Goal: Task Accomplishment & Management: Manage account settings

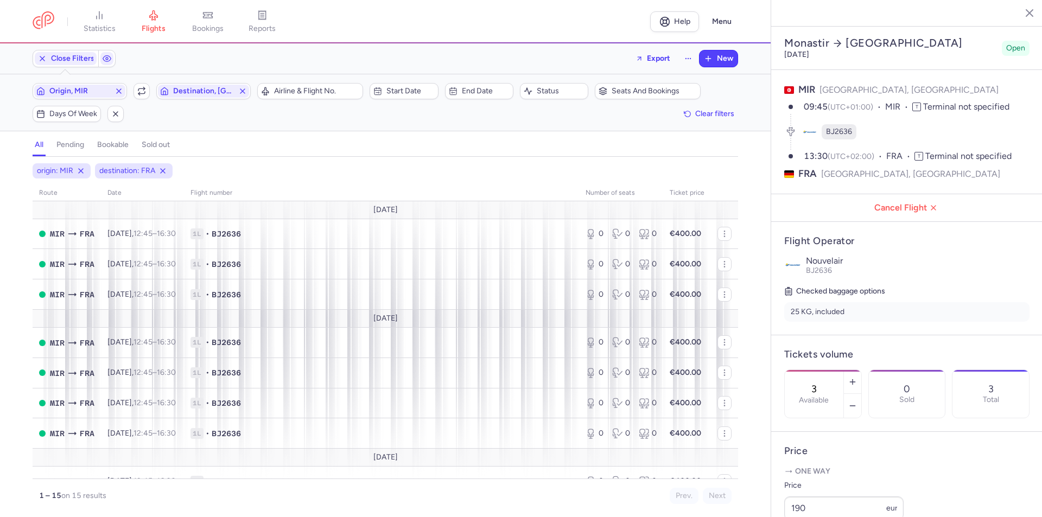
select select "days"
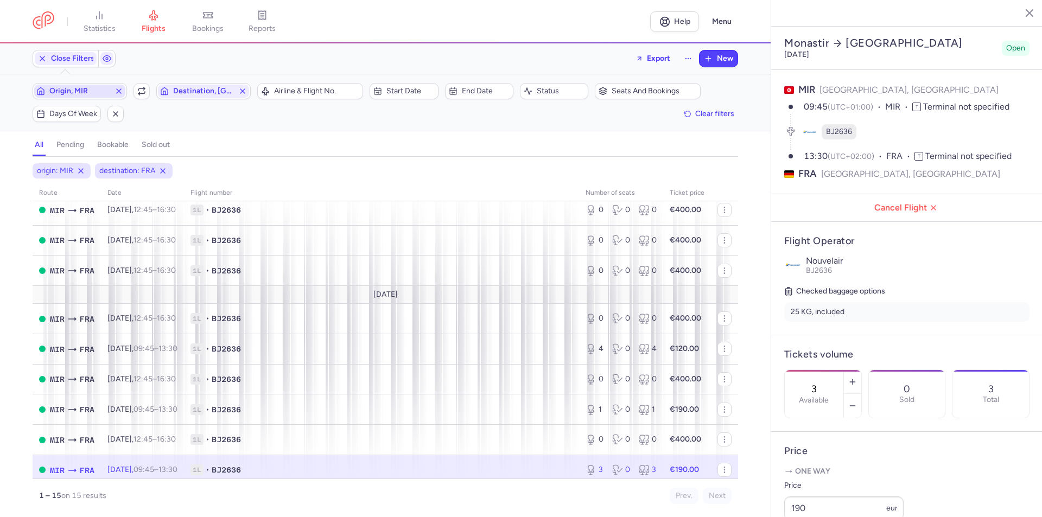
click at [116, 92] on icon "button" at bounding box center [119, 91] width 9 height 9
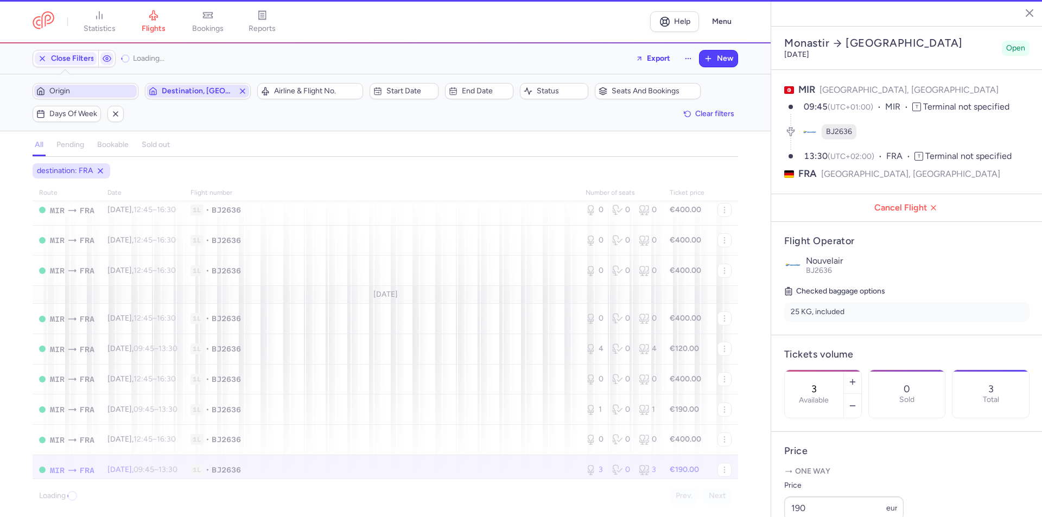
click at [217, 88] on span "Destination, [GEOGRAPHIC_DATA]" at bounding box center [198, 91] width 72 height 9
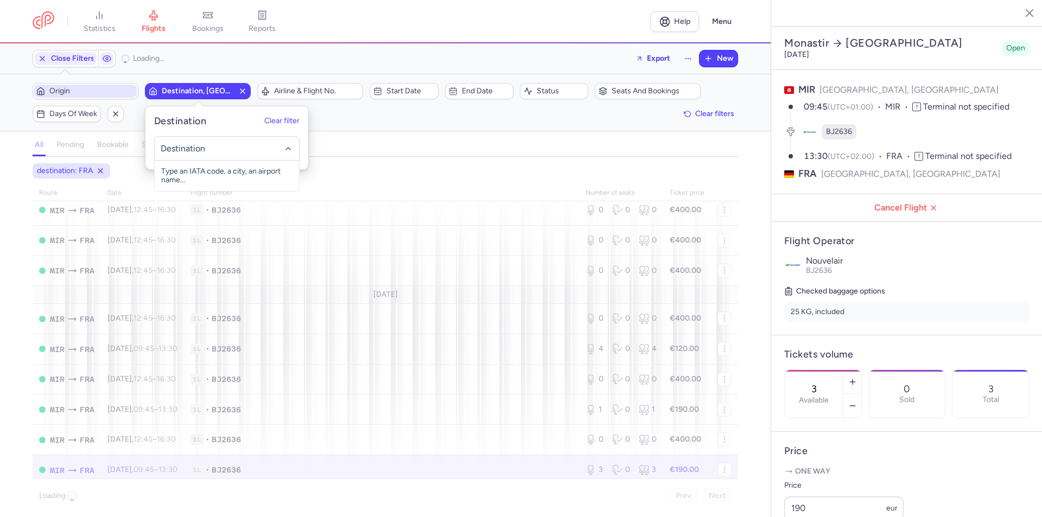
click at [239, 89] on icon "button" at bounding box center [242, 91] width 9 height 9
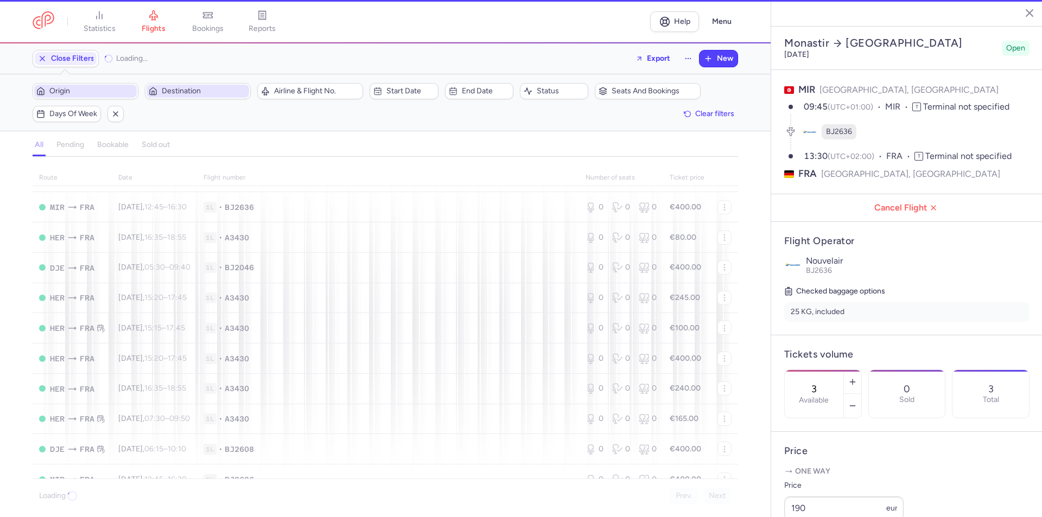
scroll to position [175, 0]
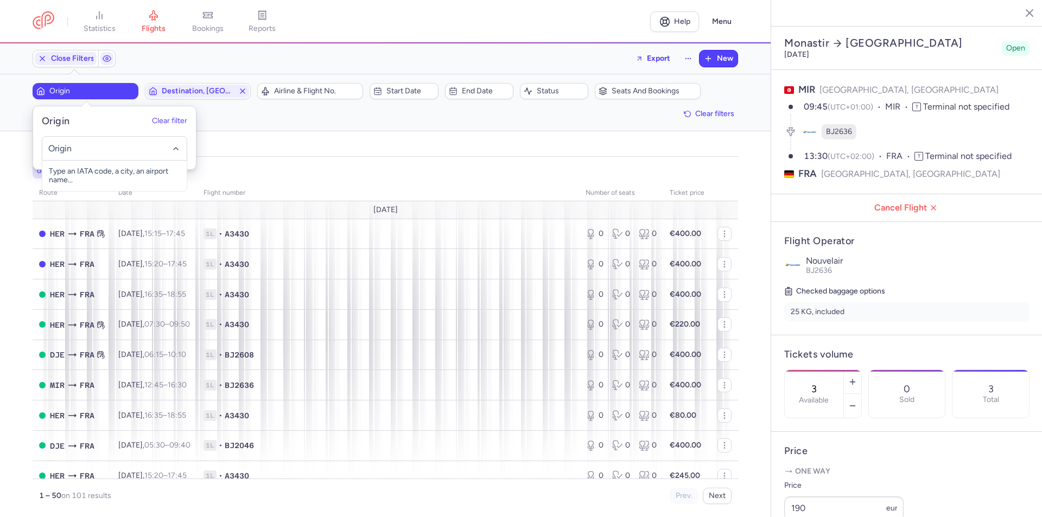
select select "days"
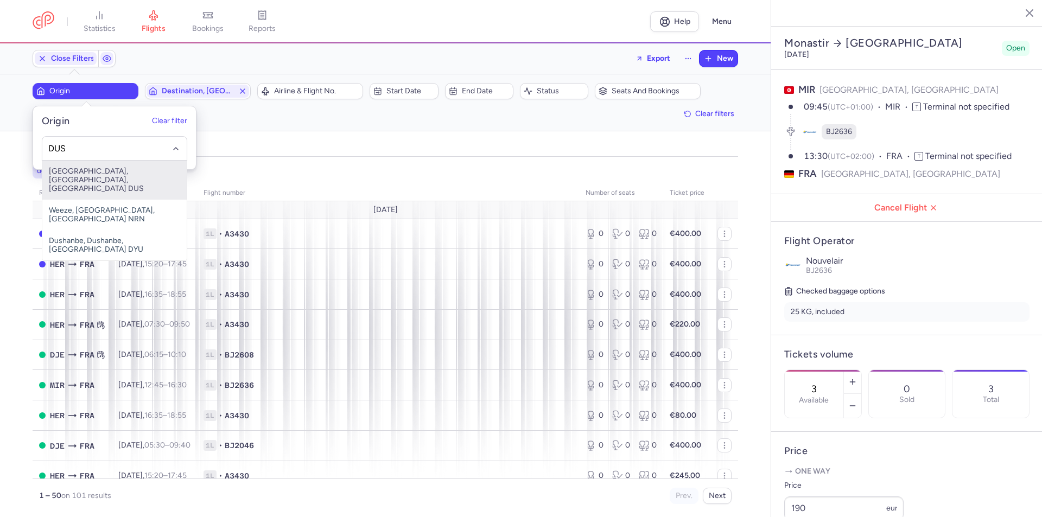
click at [85, 176] on span "Düsseldorf International Airport, Düsseldorf, Germany DUS" at bounding box center [114, 180] width 144 height 39
type input "DUS"
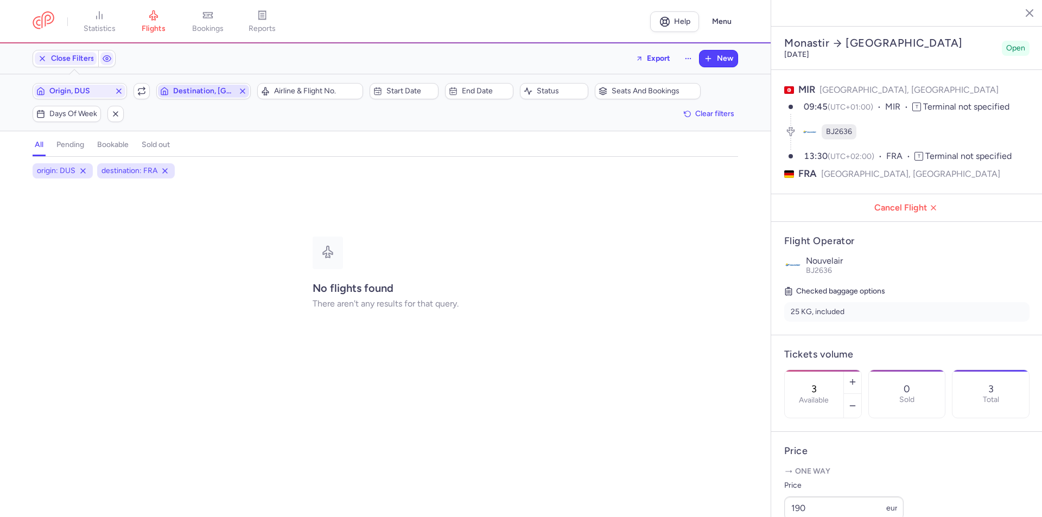
click at [185, 91] on span "Destination, [GEOGRAPHIC_DATA]" at bounding box center [203, 91] width 61 height 9
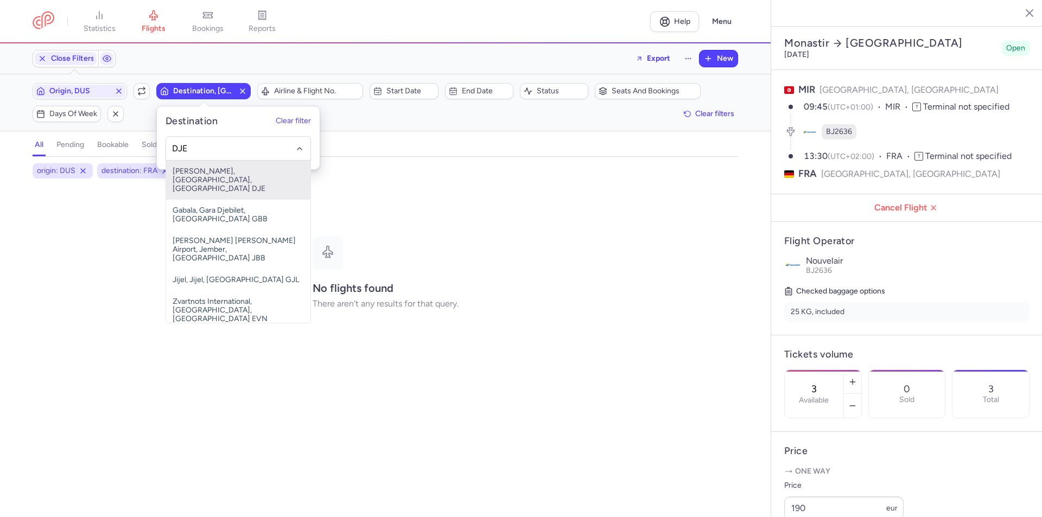
click at [192, 179] on span "Djerba-Zarzis, Djerba, Tunisia DJE" at bounding box center [238, 180] width 144 height 39
type input "DJE"
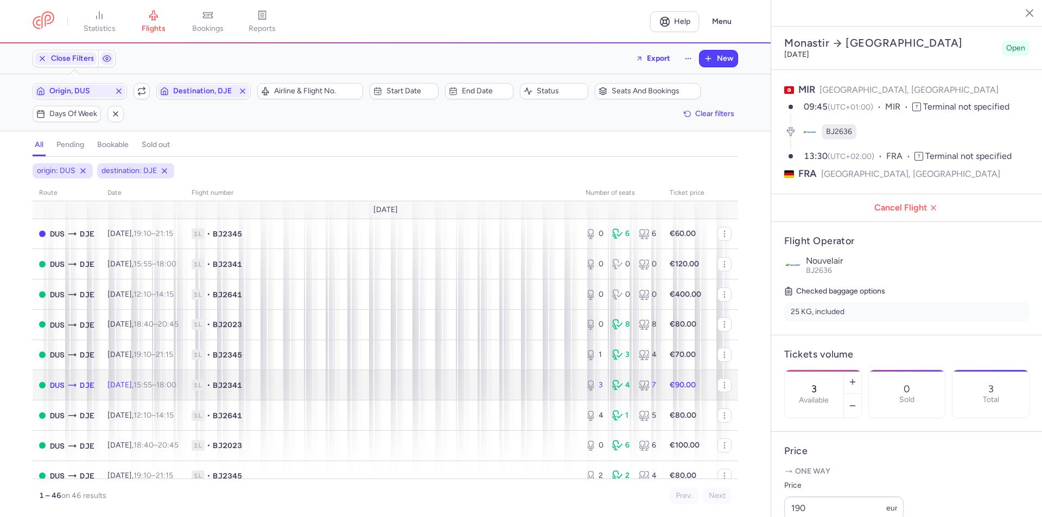
click at [152, 389] on time "15:55" at bounding box center [143, 384] width 18 height 9
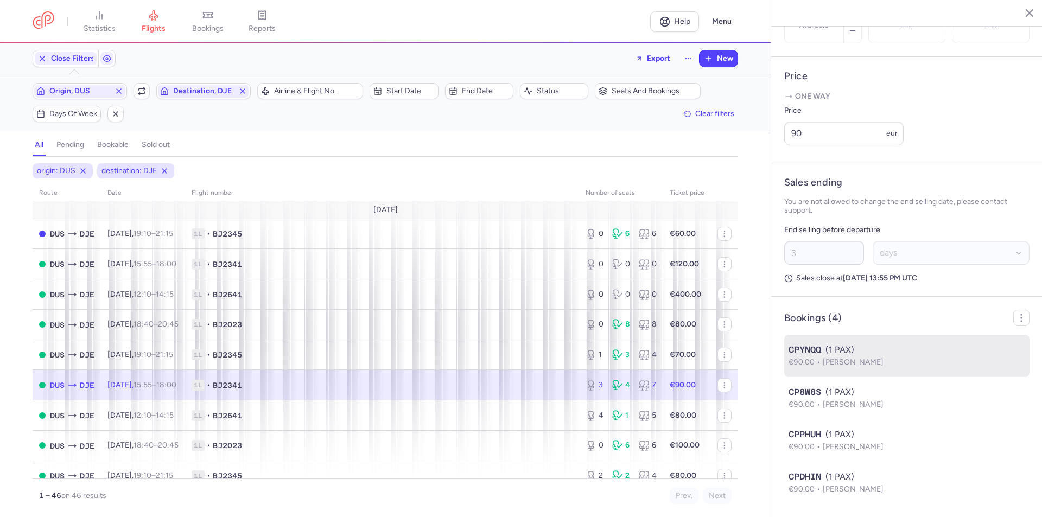
scroll to position [412, 0]
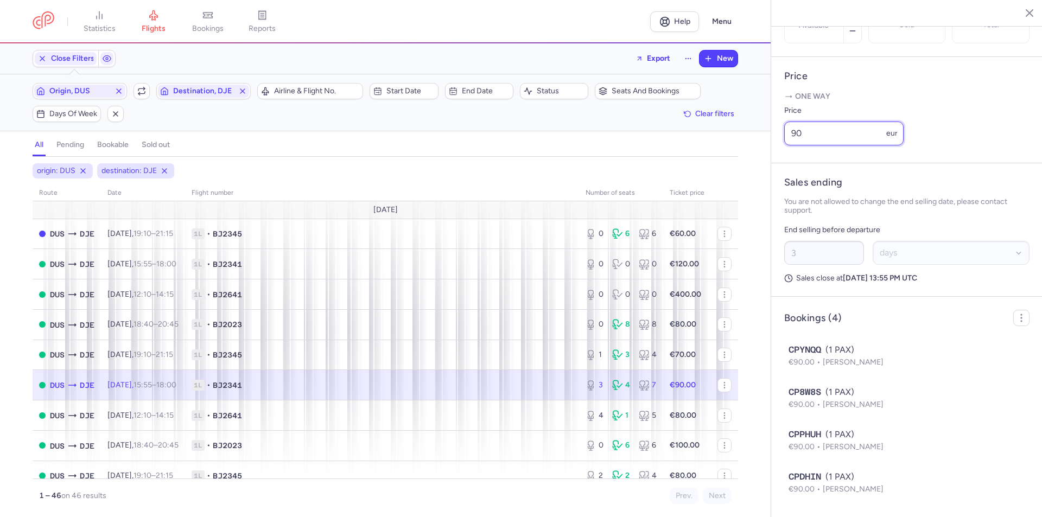
drag, startPoint x: 806, startPoint y: 132, endPoint x: 776, endPoint y: 132, distance: 29.9
click at [776, 132] on article "Price One way Price 90 eur" at bounding box center [906, 110] width 271 height 106
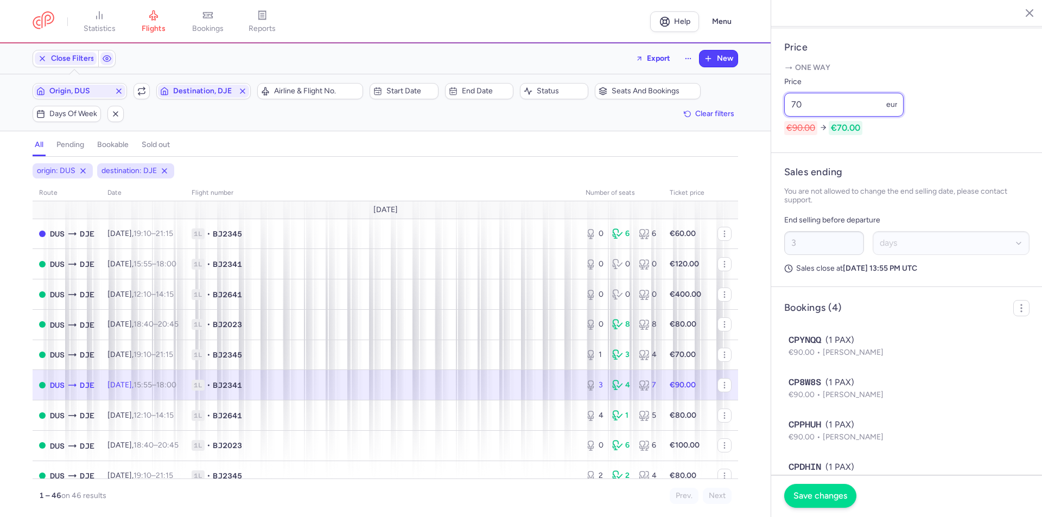
type input "70"
click at [843, 498] on span "Save changes" at bounding box center [820, 496] width 54 height 10
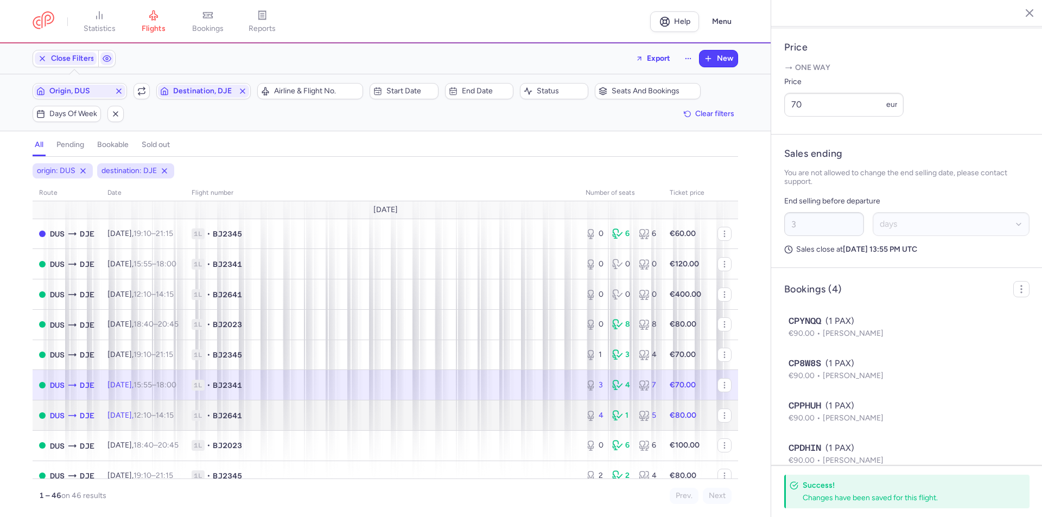
click at [150, 411] on time "12:10" at bounding box center [143, 415] width 18 height 9
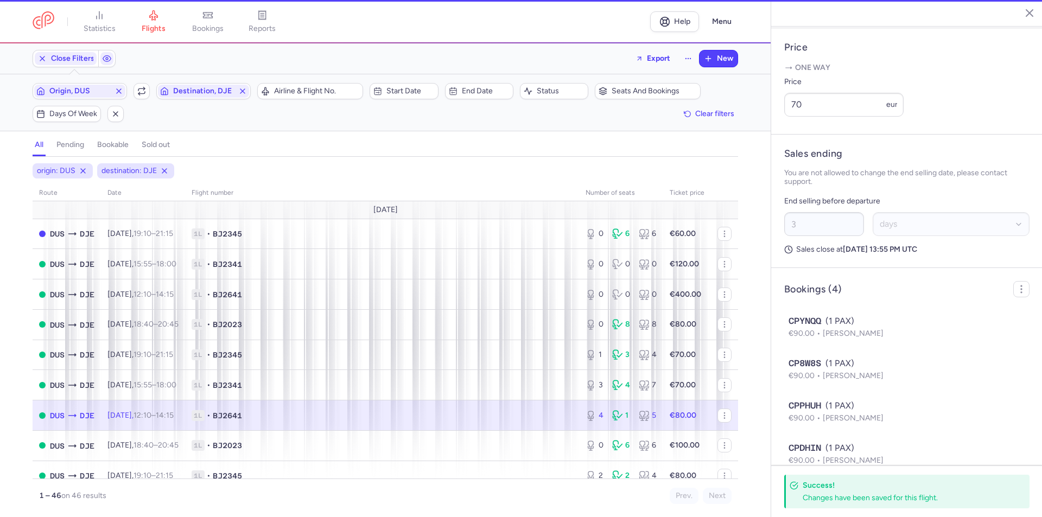
type input "4"
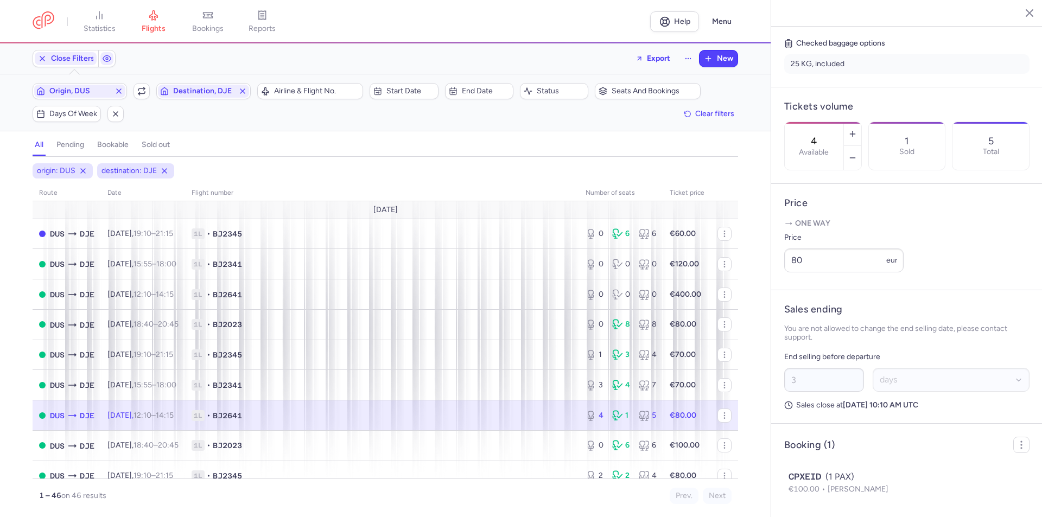
scroll to position [285, 0]
click at [830, 257] on input "80" at bounding box center [843, 261] width 119 height 24
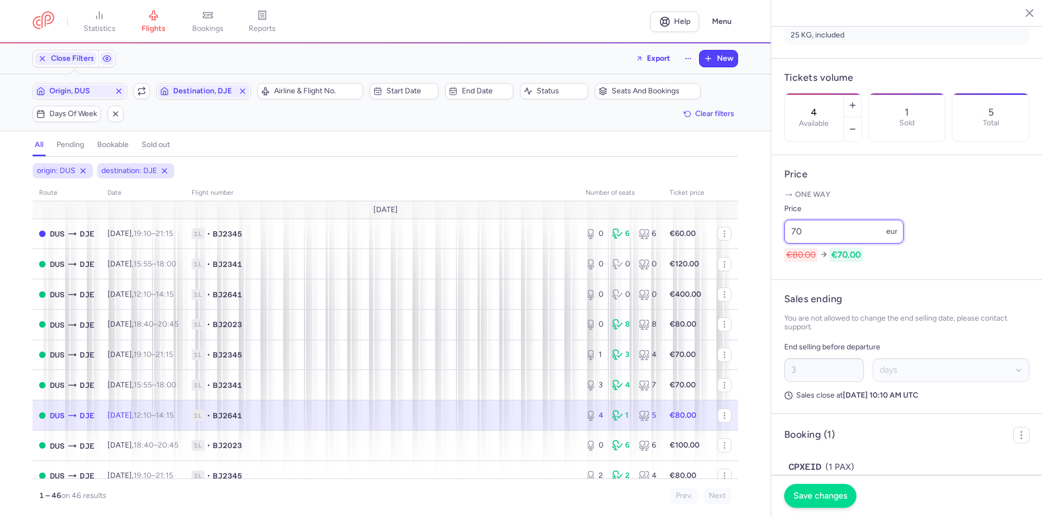
type input "70"
click at [819, 495] on span "Save changes" at bounding box center [820, 496] width 54 height 10
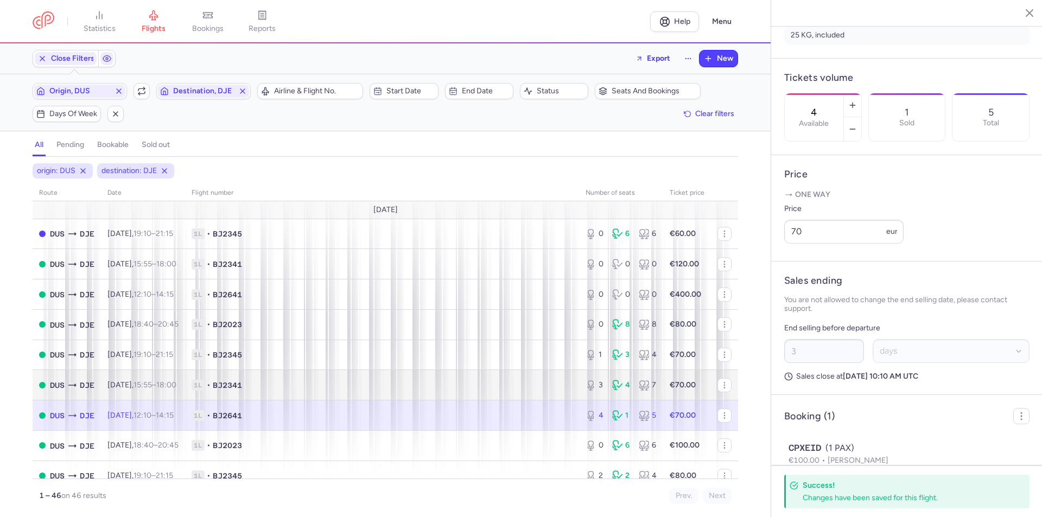
scroll to position [54, 0]
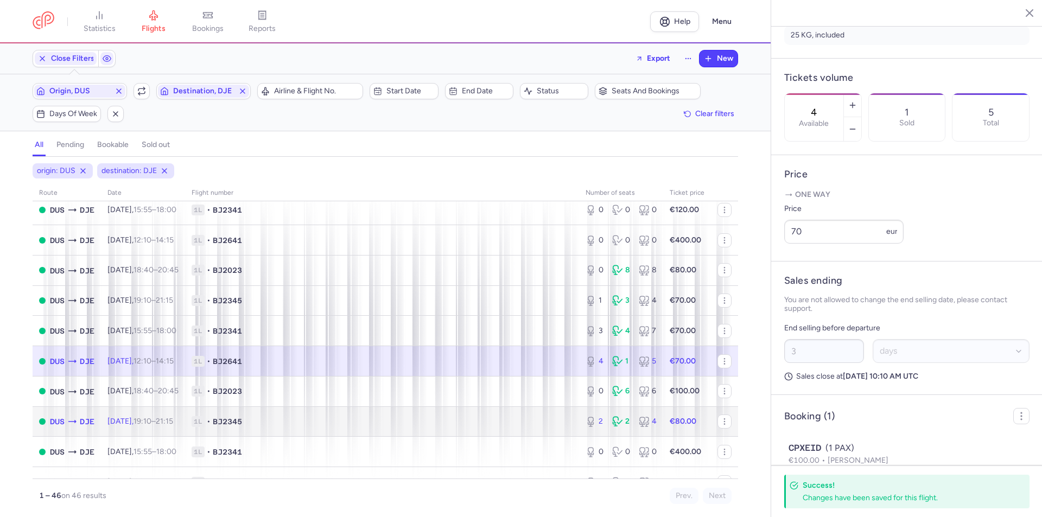
click at [151, 426] on td "Tue, 26 Aug, 19:10 – 21:15 +0" at bounding box center [143, 421] width 84 height 30
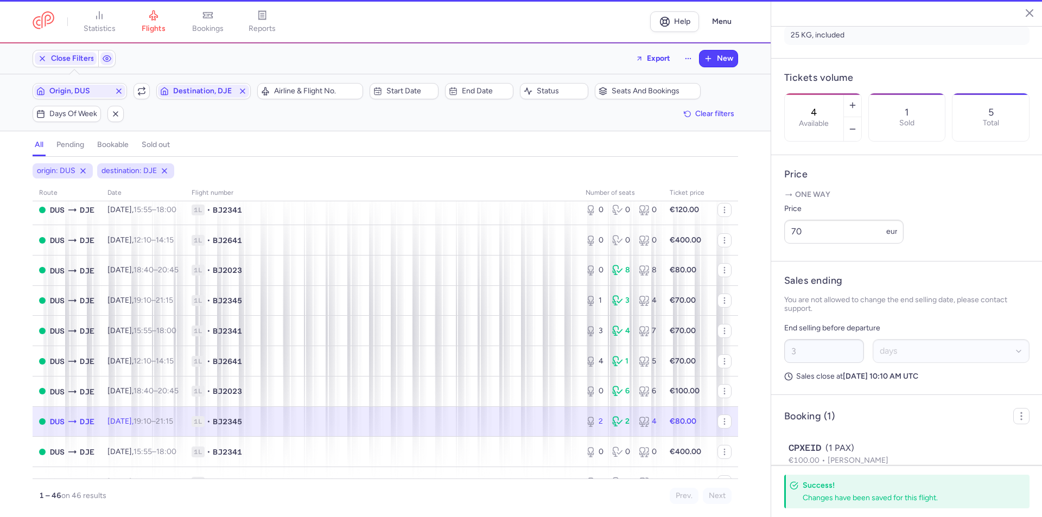
type input "2"
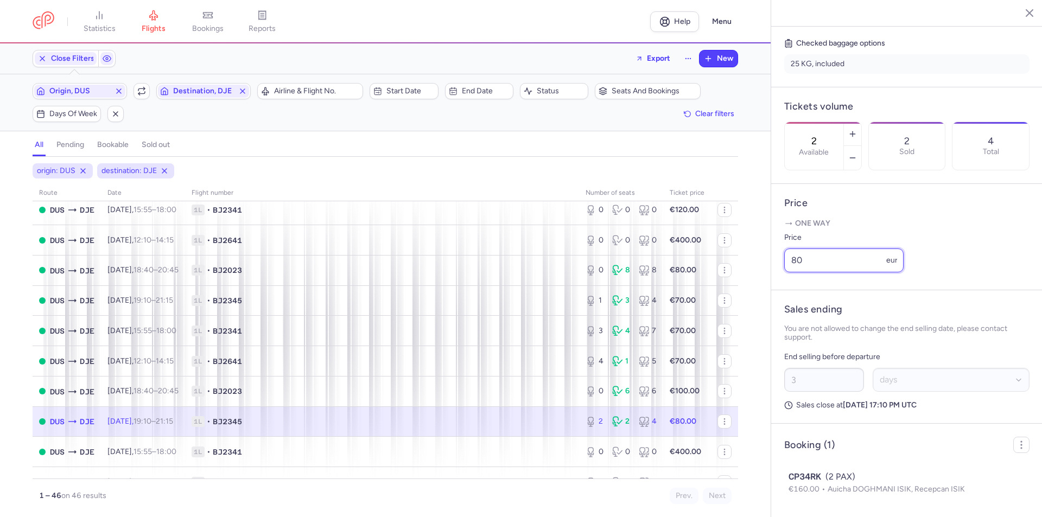
click at [815, 261] on input "80" at bounding box center [843, 261] width 119 height 24
click at [814, 260] on input "80" at bounding box center [843, 261] width 119 height 24
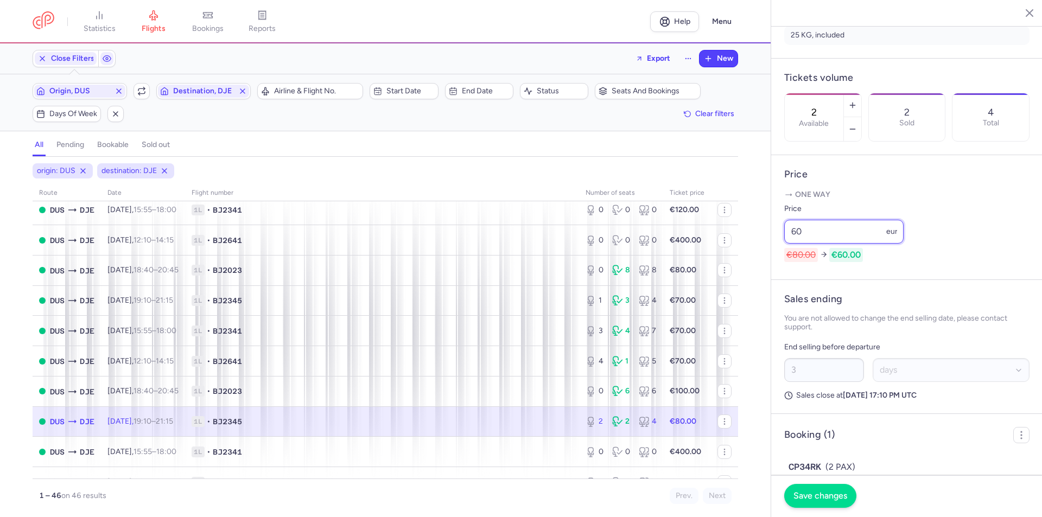
type input "60"
click at [818, 498] on span "Save changes" at bounding box center [820, 496] width 54 height 10
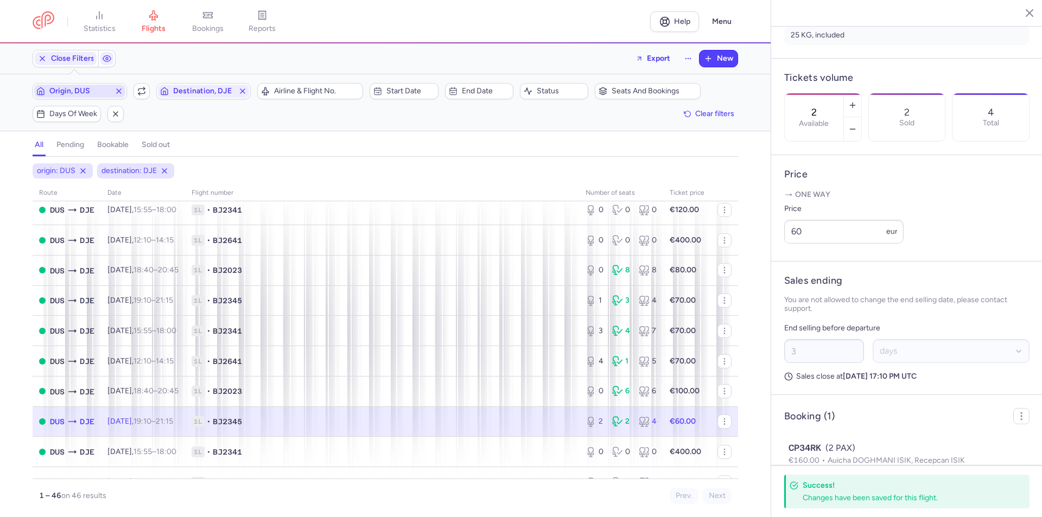
click at [87, 93] on span "Origin, DUS" at bounding box center [79, 91] width 61 height 9
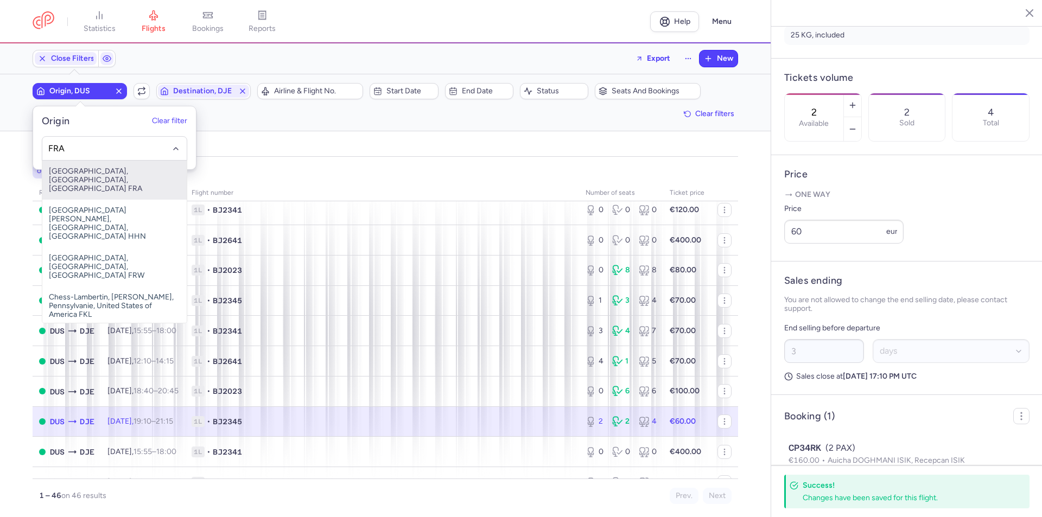
click at [129, 170] on span "Frankfurt International Airport, Frankfurt am Main, Germany FRA" at bounding box center [114, 180] width 144 height 39
type input "FRA"
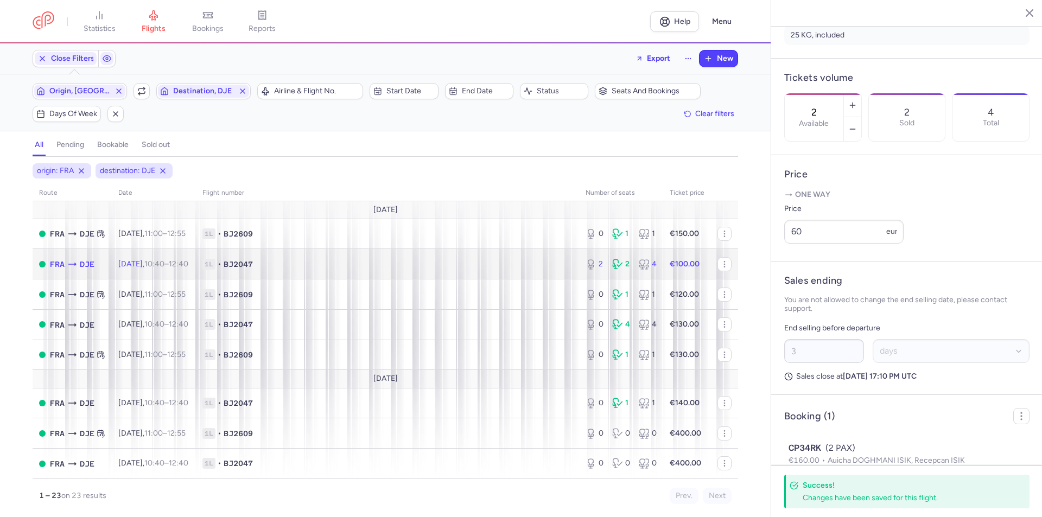
click at [162, 270] on td "Mon, 18 Aug, 10:40 – 12:40 +0" at bounding box center [154, 264] width 84 height 30
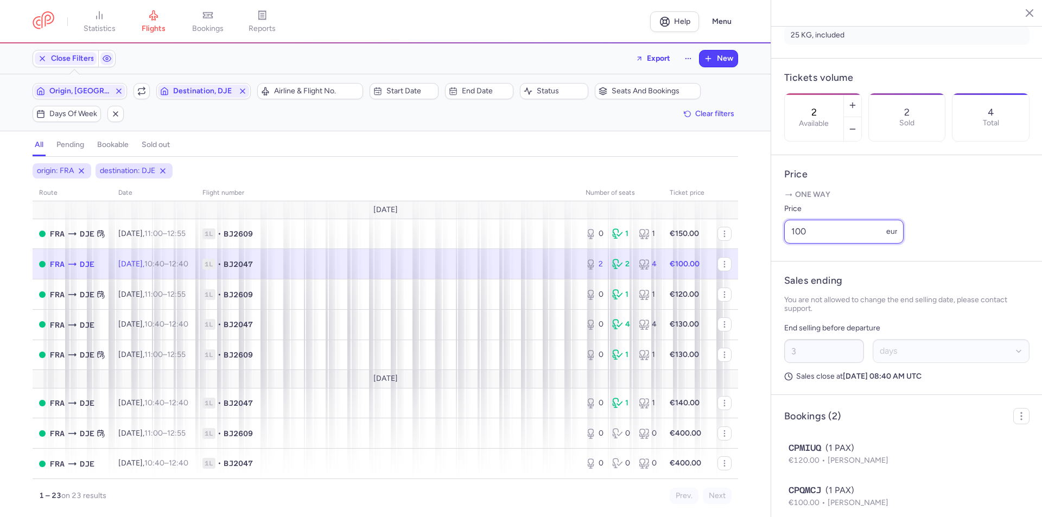
click at [816, 244] on input "100" at bounding box center [843, 232] width 119 height 24
click at [817, 244] on input "100" at bounding box center [843, 232] width 119 height 24
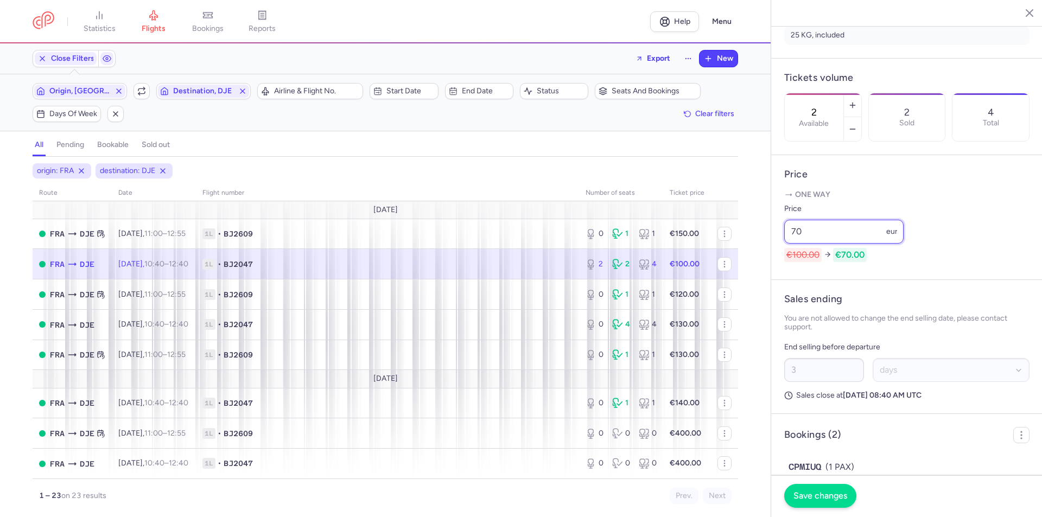
type input "70"
click at [806, 497] on span "Save changes" at bounding box center [820, 496] width 54 height 10
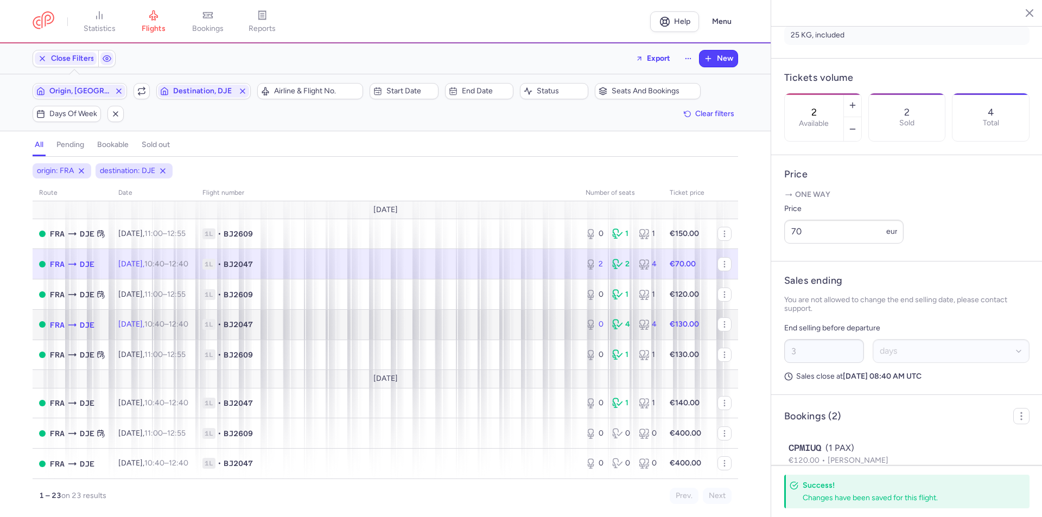
click at [164, 323] on time "10:40" at bounding box center [154, 324] width 20 height 9
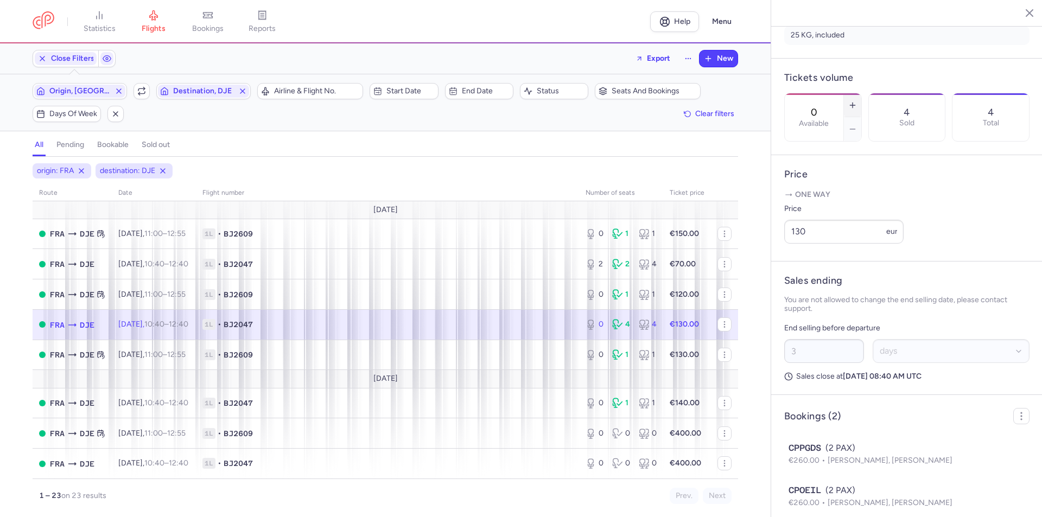
click at [857, 101] on icon "button" at bounding box center [852, 105] width 9 height 9
type input "2"
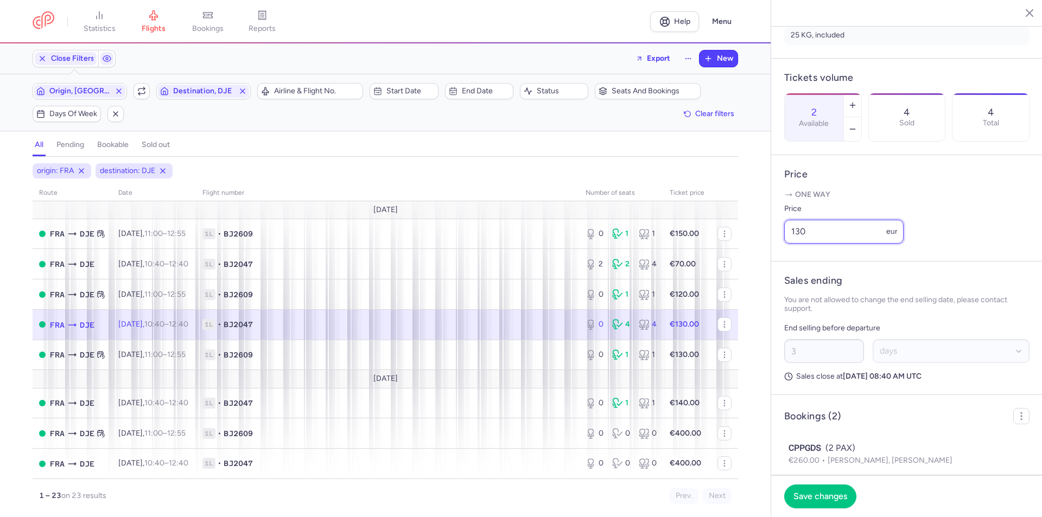
click at [837, 244] on input "130" at bounding box center [843, 232] width 119 height 24
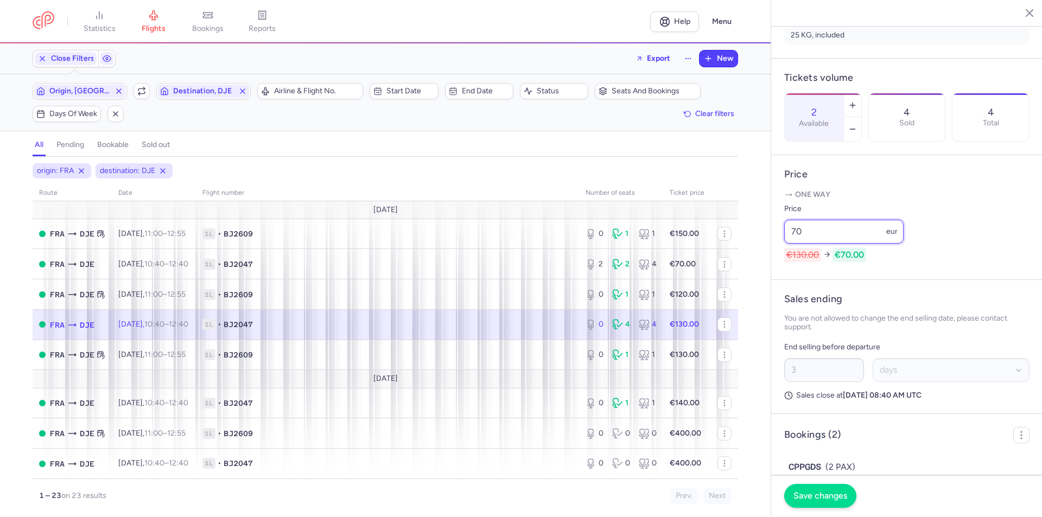
type input "70"
click at [824, 490] on button "Save changes" at bounding box center [820, 496] width 72 height 24
